Goal: Transaction & Acquisition: Subscribe to service/newsletter

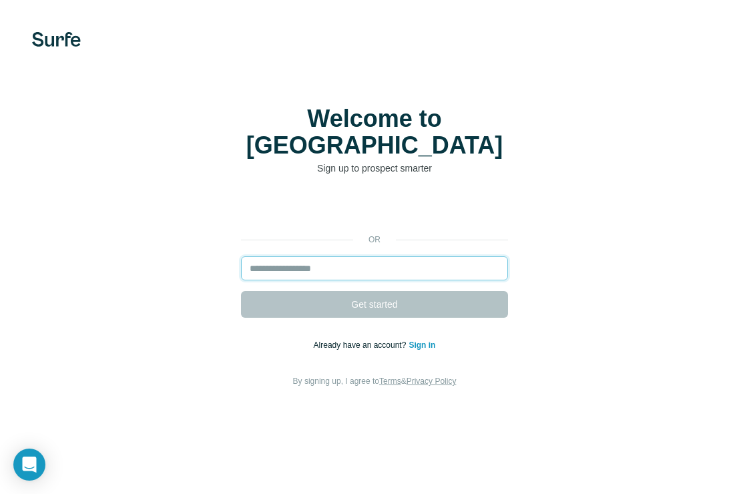
click at [280, 256] on input "email" at bounding box center [374, 268] width 267 height 24
click at [304, 260] on input "email" at bounding box center [374, 268] width 267 height 24
click at [303, 258] on input "email" at bounding box center [374, 268] width 267 height 24
click at [288, 259] on input "email" at bounding box center [374, 268] width 267 height 24
click at [327, 256] on input "email" at bounding box center [374, 268] width 267 height 24
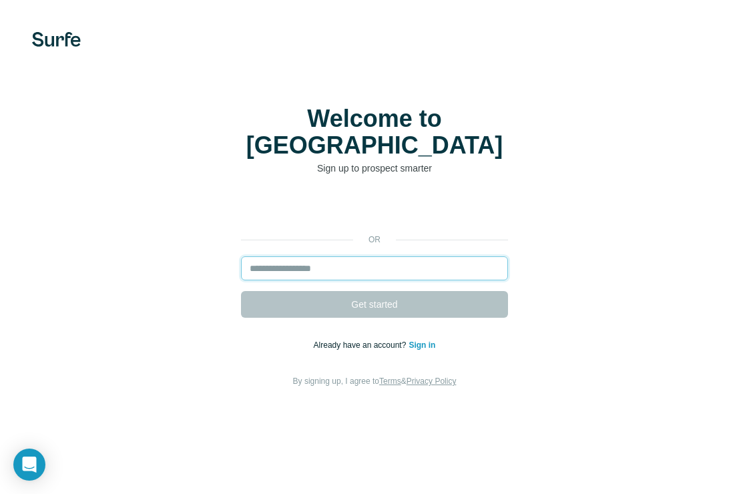
click at [346, 260] on input "email" at bounding box center [374, 268] width 267 height 24
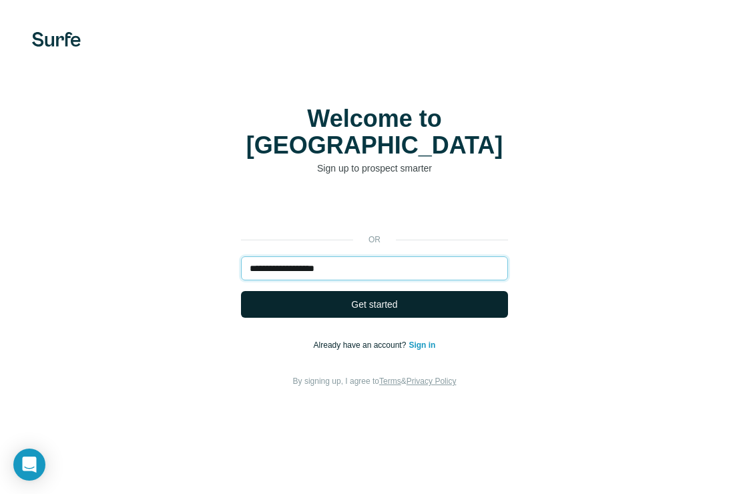
type input "**********"
click at [348, 291] on button "Get started" at bounding box center [374, 304] width 267 height 27
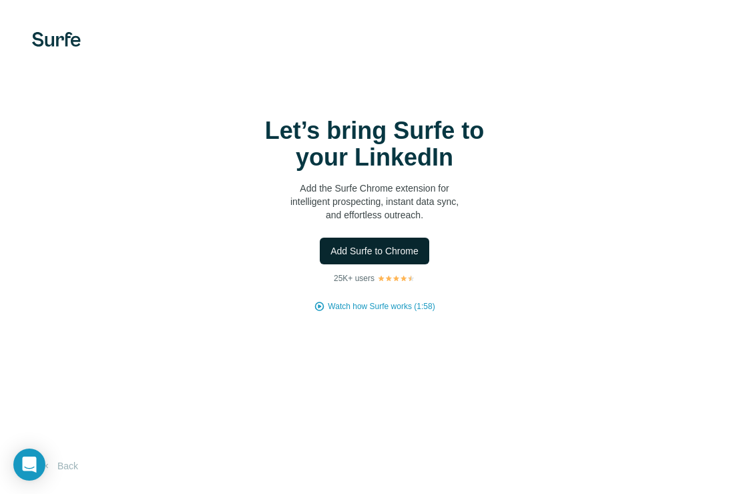
click at [365, 252] on span "Add Surfe to Chrome" at bounding box center [374, 250] width 88 height 13
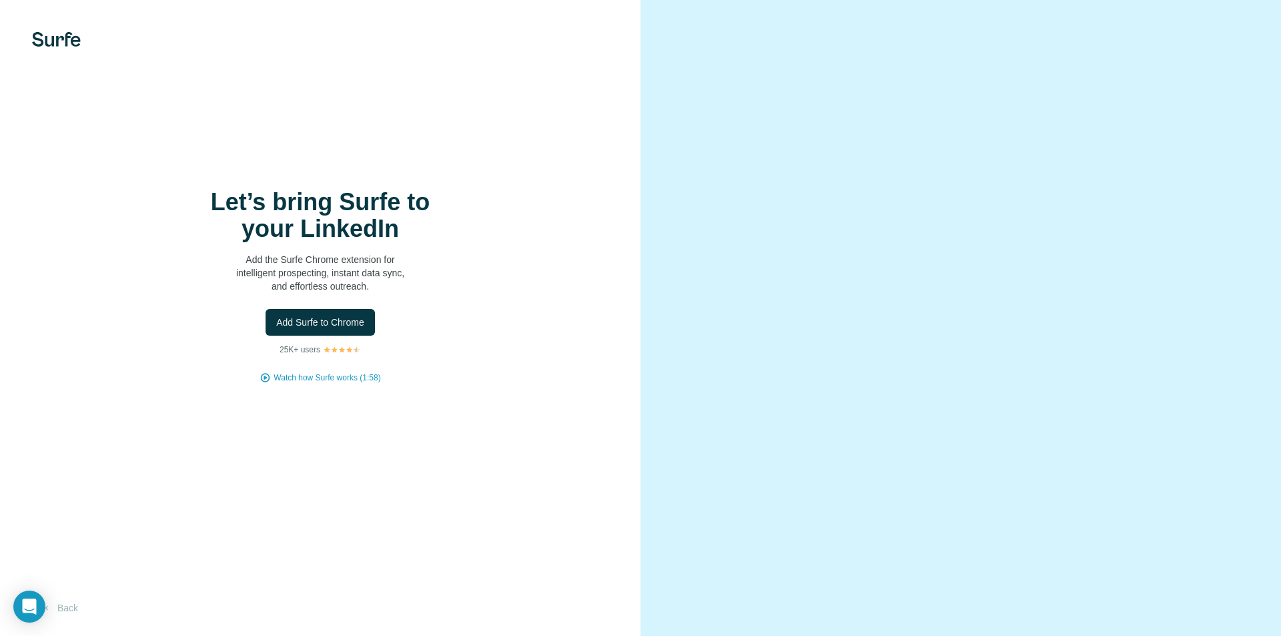
drag, startPoint x: 1161, startPoint y: 0, endPoint x: 920, endPoint y: 89, distance: 257.6
click at [748, 198] on video at bounding box center [961, 318] width 480 height 240
drag, startPoint x: 1281, startPoint y: 0, endPoint x: 954, endPoint y: 86, distance: 338.1
click at [748, 198] on video at bounding box center [961, 318] width 480 height 240
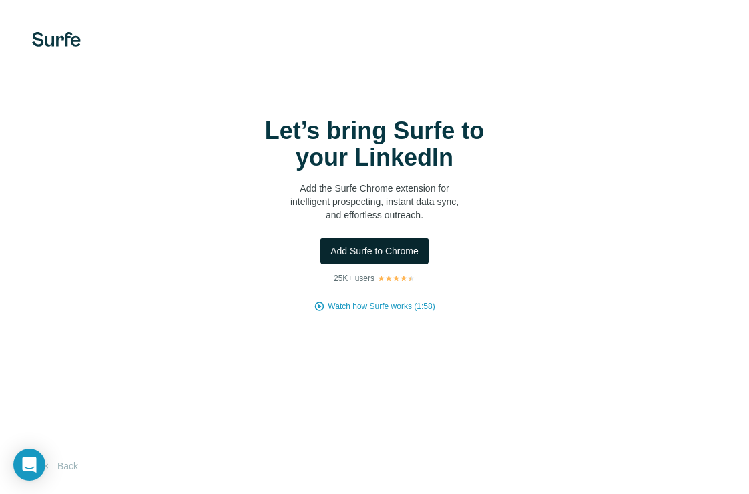
click at [351, 260] on button "Add Surfe to Chrome" at bounding box center [374, 251] width 109 height 27
click at [242, 70] on div "Let’s bring Surfe to your LinkedIn Add the Surfe Chrome extension for intellige…" at bounding box center [374, 247] width 749 height 494
